Goal: Information Seeking & Learning: Learn about a topic

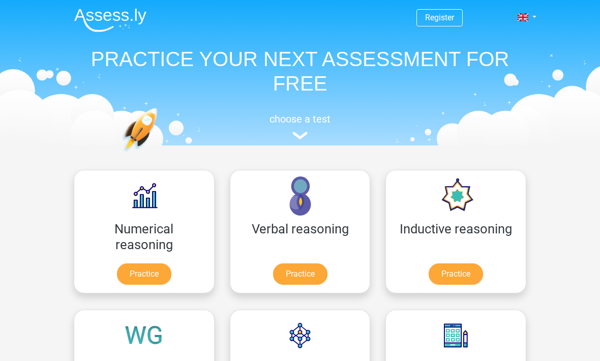
click at [117, 276] on link "Practice" at bounding box center [144, 274] width 54 height 21
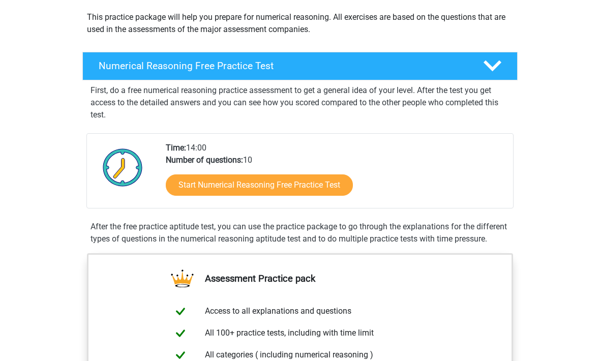
scroll to position [86, 0]
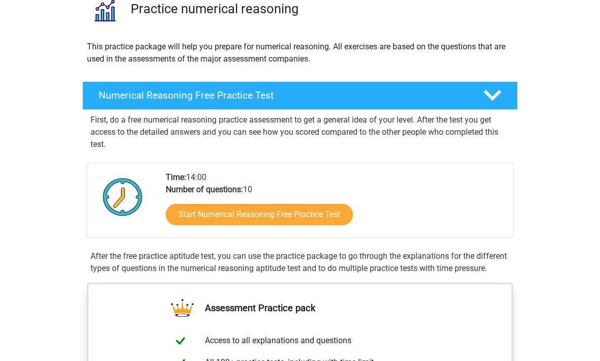
click at [315, 206] on link "Start Numerical Reasoning Free Practice Test" at bounding box center [259, 214] width 187 height 21
click at [102, 89] on div "Numerical Reasoning Free Practice Test" at bounding box center [299, 96] width 435 height 28
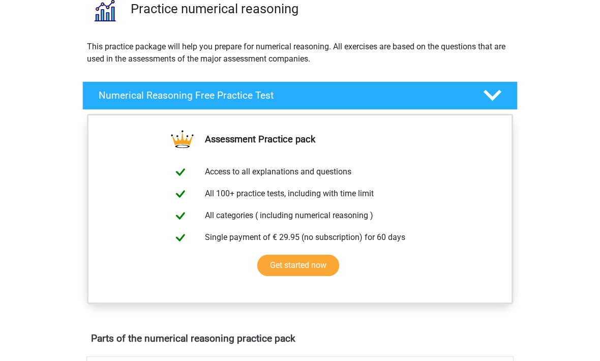
click at [111, 98] on h4 "Numerical Reasoning Free Practice Test" at bounding box center [283, 96] width 368 height 12
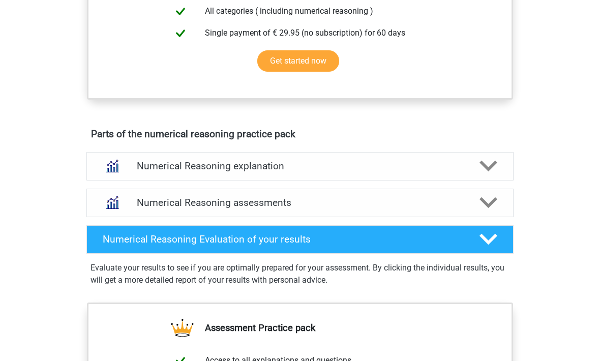
scroll to position [460, 0]
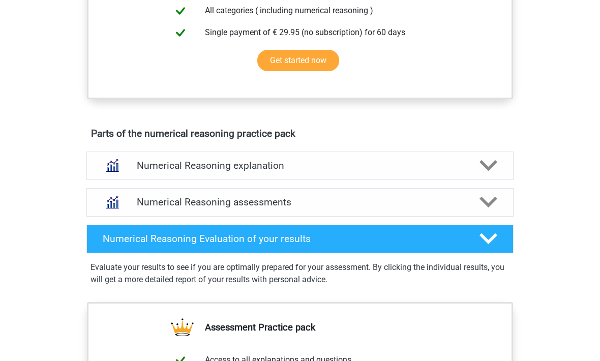
click at [109, 215] on img at bounding box center [112, 202] width 26 height 26
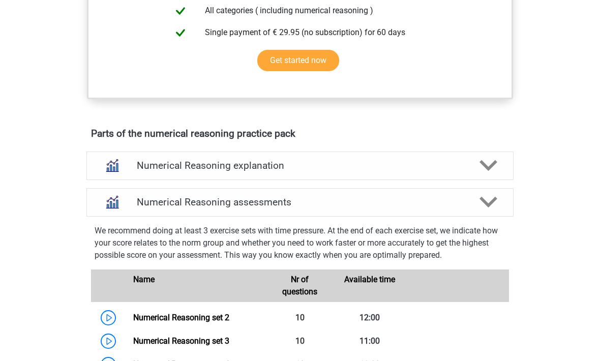
click at [120, 179] on img at bounding box center [112, 166] width 26 height 26
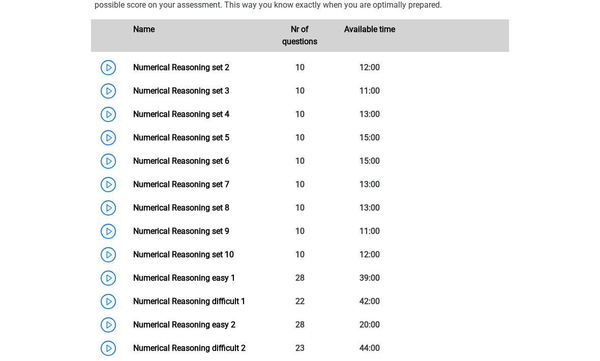
scroll to position [799, 0]
click at [133, 72] on link "Numerical Reasoning set 2" at bounding box center [181, 68] width 96 height 10
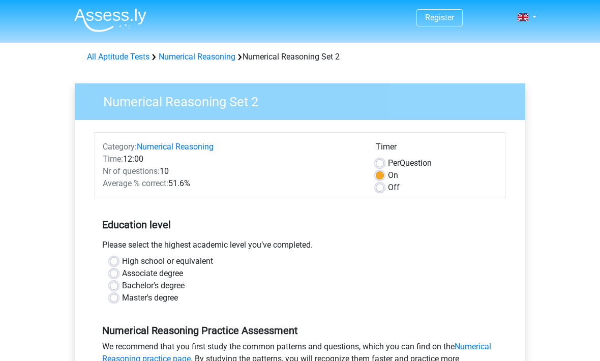
click at [122, 278] on label "Associate degree" at bounding box center [152, 274] width 61 height 12
click at [111, 278] on input "Associate degree" at bounding box center [114, 273] width 8 height 10
radio input "true"
click at [122, 276] on label "Associate degree" at bounding box center [152, 274] width 61 height 12
click at [110, 276] on input "Associate degree" at bounding box center [114, 273] width 8 height 10
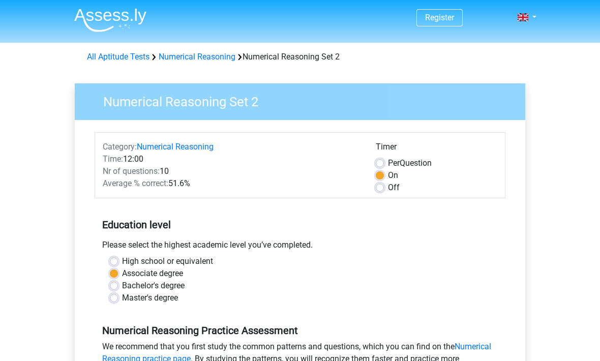
click at [122, 283] on label "Bachelor's degree" at bounding box center [153, 286] width 63 height 12
click at [112, 283] on input "Bachelor's degree" at bounding box center [114, 285] width 8 height 10
radio input "true"
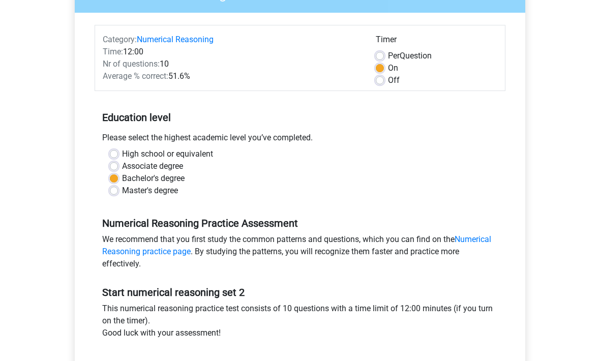
scroll to position [109, 0]
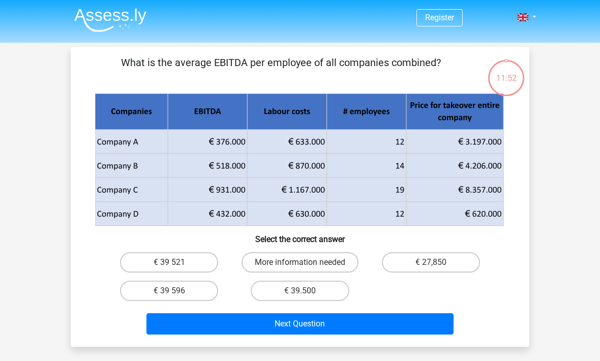
click at [129, 17] on img at bounding box center [110, 20] width 72 height 24
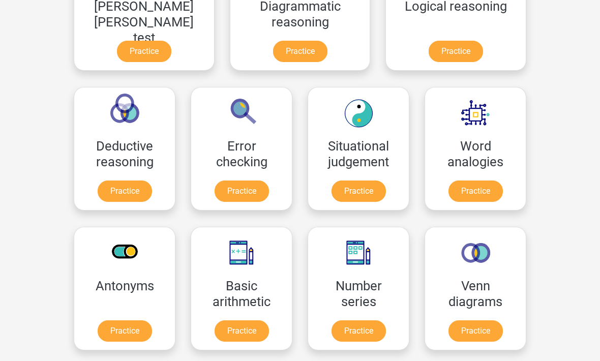
scroll to position [363, 0]
